Goal: Navigation & Orientation: Find specific page/section

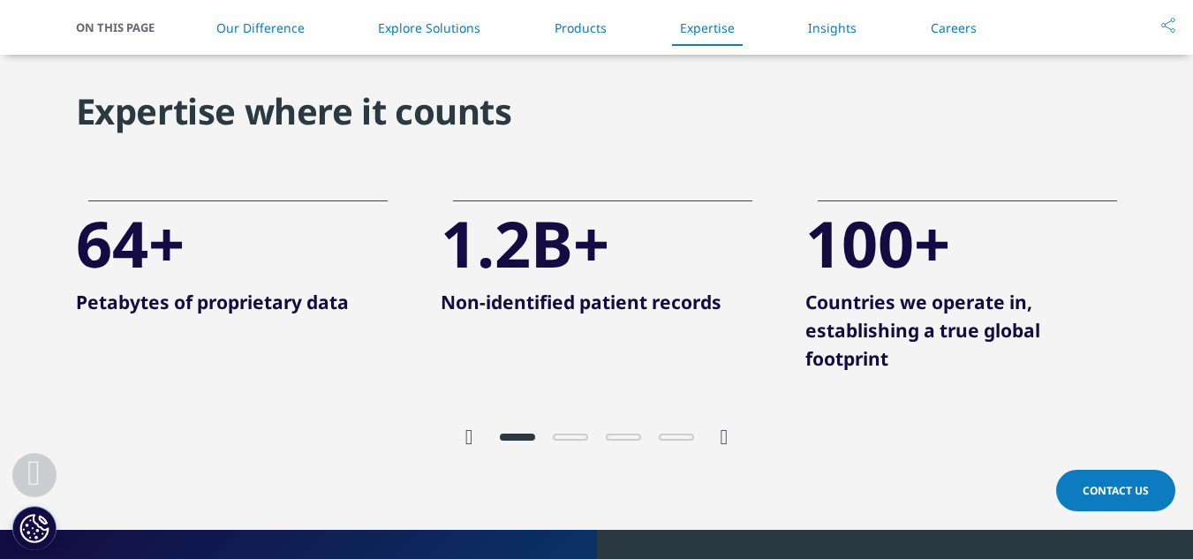
scroll to position [3533, 0]
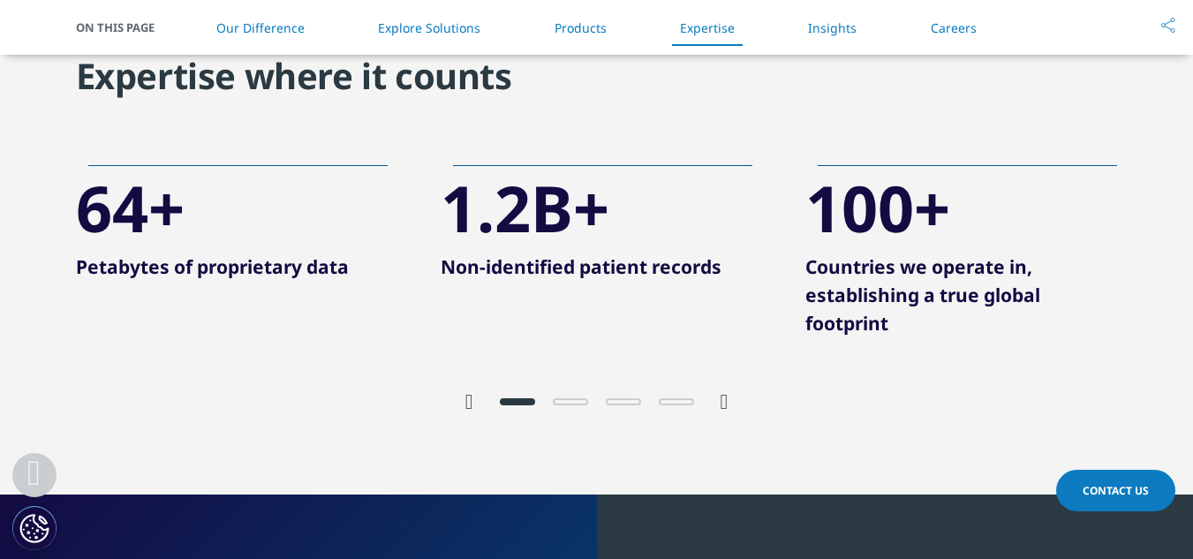
click at [724, 401] on icon "Next slide" at bounding box center [725, 401] width 8 height 21
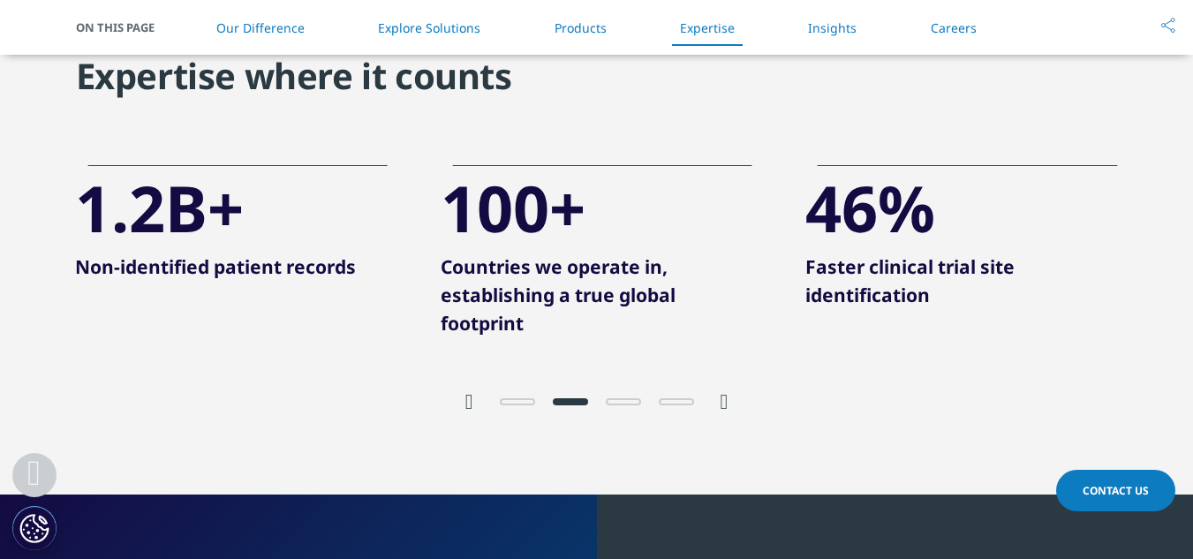
click at [724, 401] on icon "Next slide" at bounding box center [725, 401] width 8 height 21
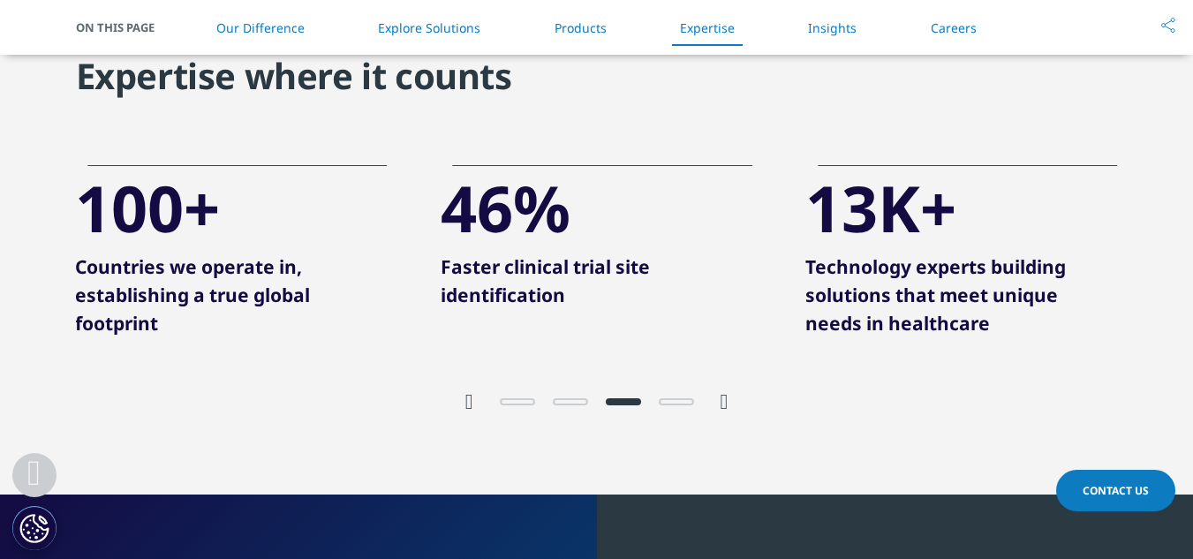
click at [724, 401] on icon "Next slide" at bounding box center [725, 401] width 8 height 21
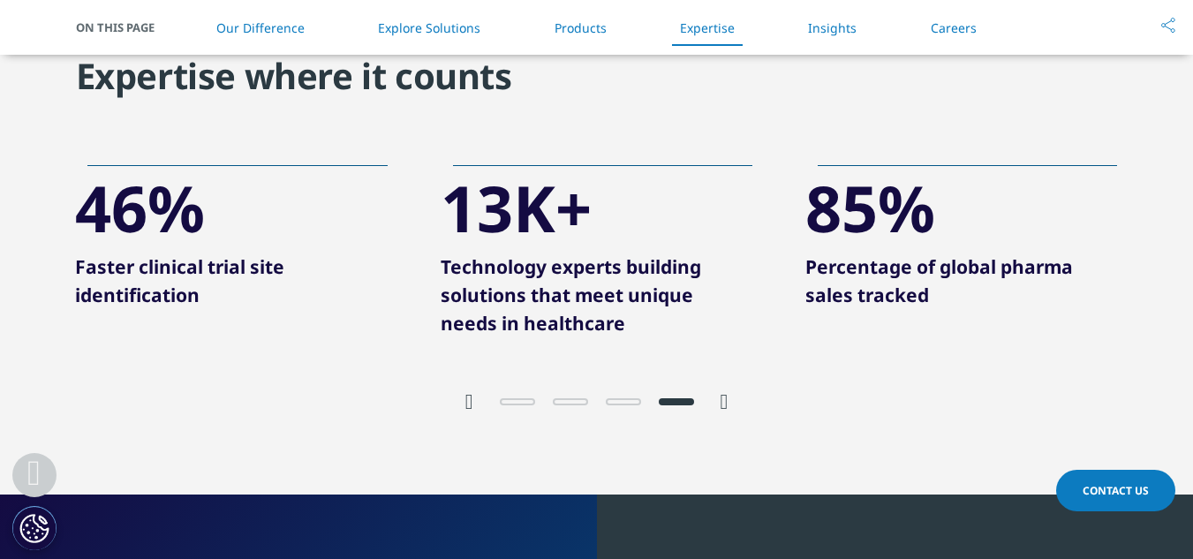
click at [724, 401] on icon "Next slide" at bounding box center [725, 401] width 8 height 21
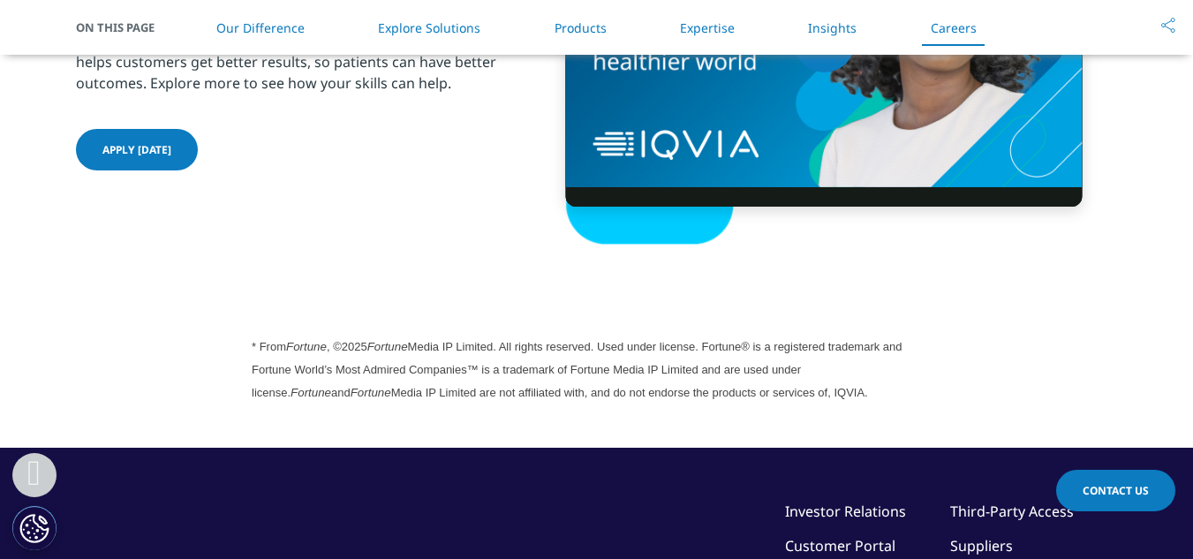
scroll to position [4664, 0]
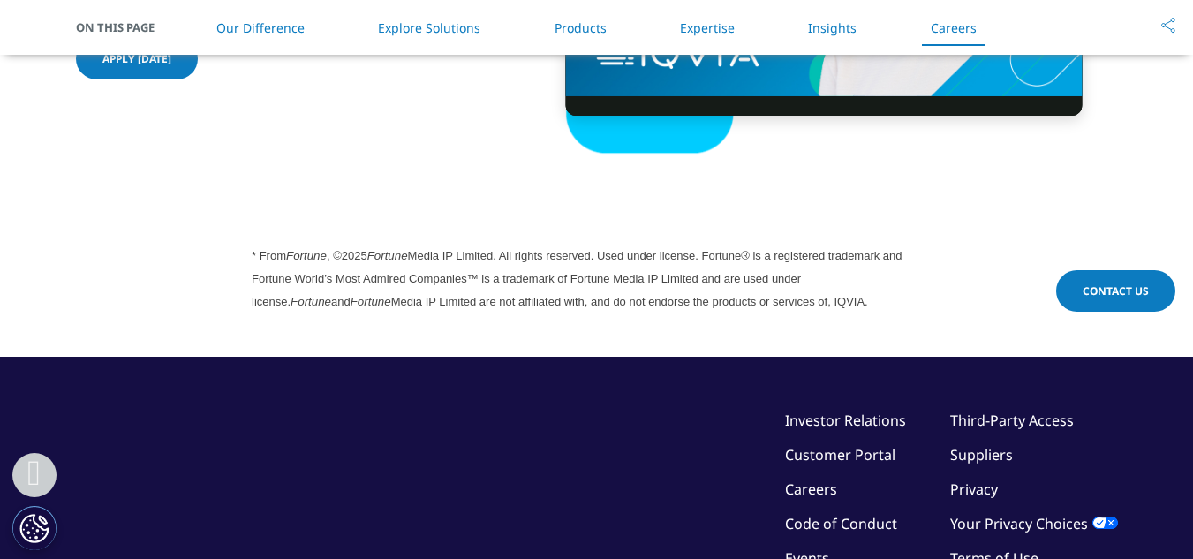
scroll to position [4959, 0]
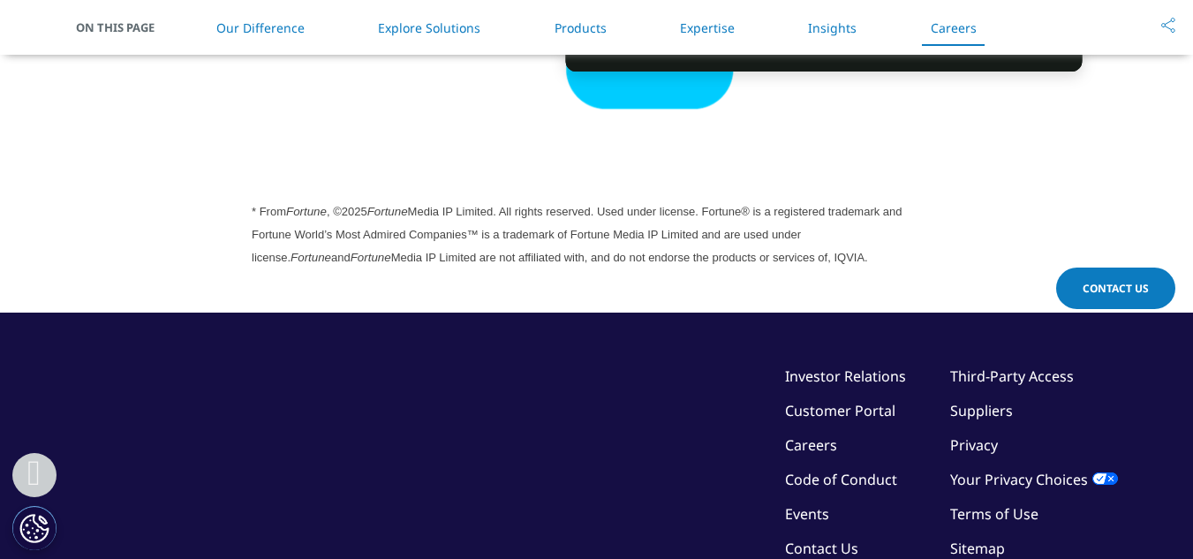
click at [821, 372] on link "Investor Relations" at bounding box center [845, 376] width 121 height 19
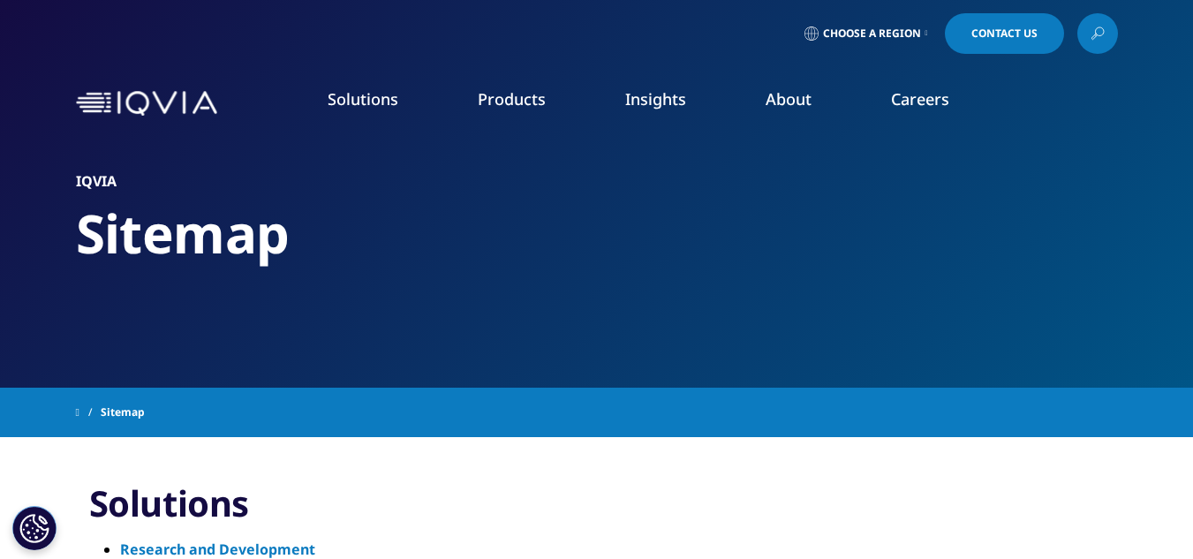
scroll to position [35, 0]
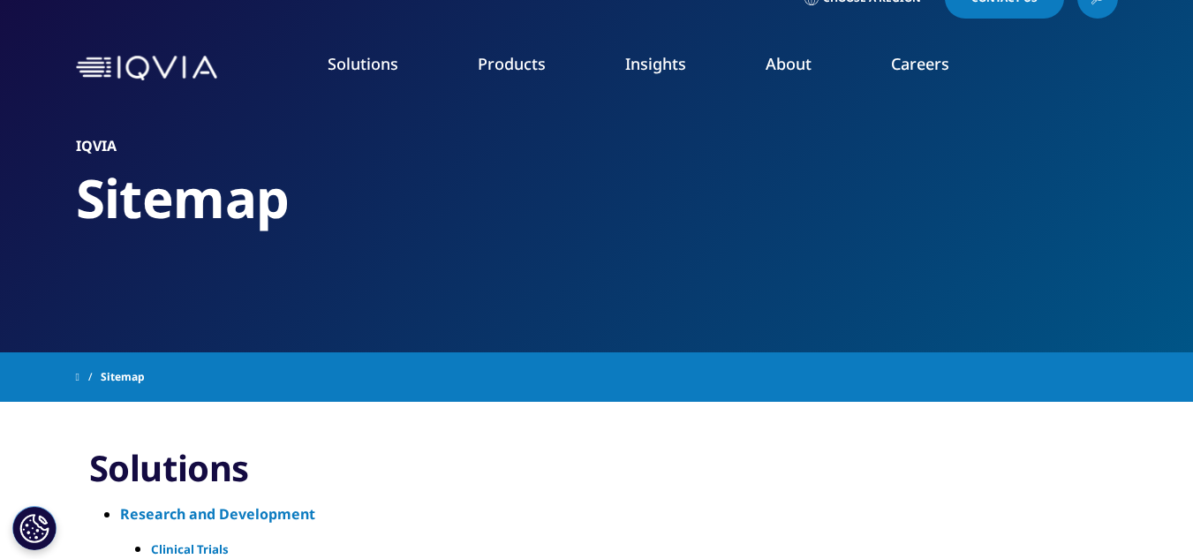
click at [162, 73] on img at bounding box center [146, 69] width 141 height 26
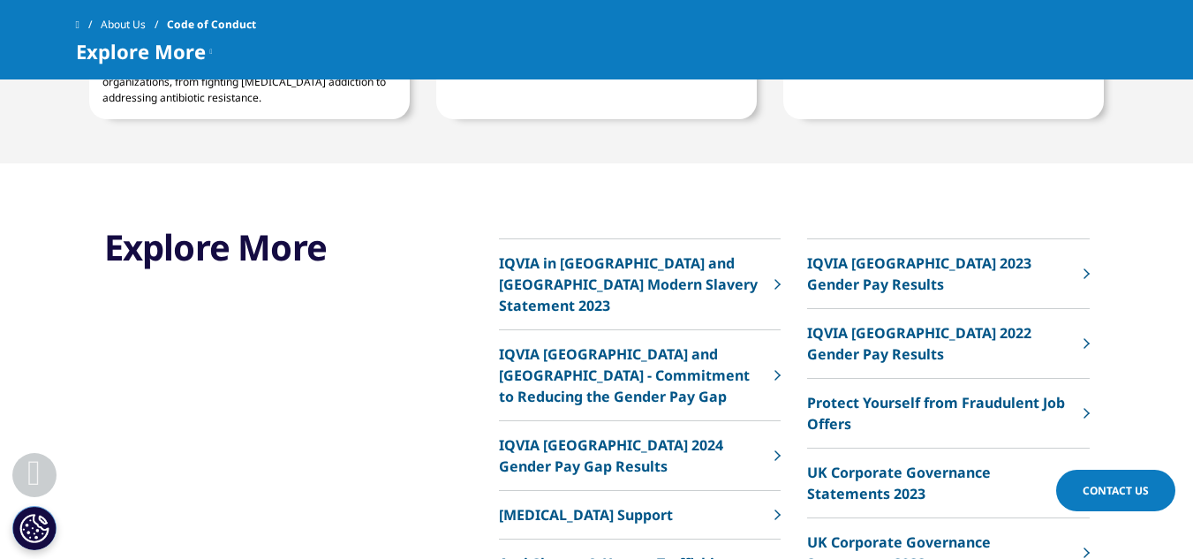
scroll to position [1334, 0]
